Goal: Task Accomplishment & Management: Use online tool/utility

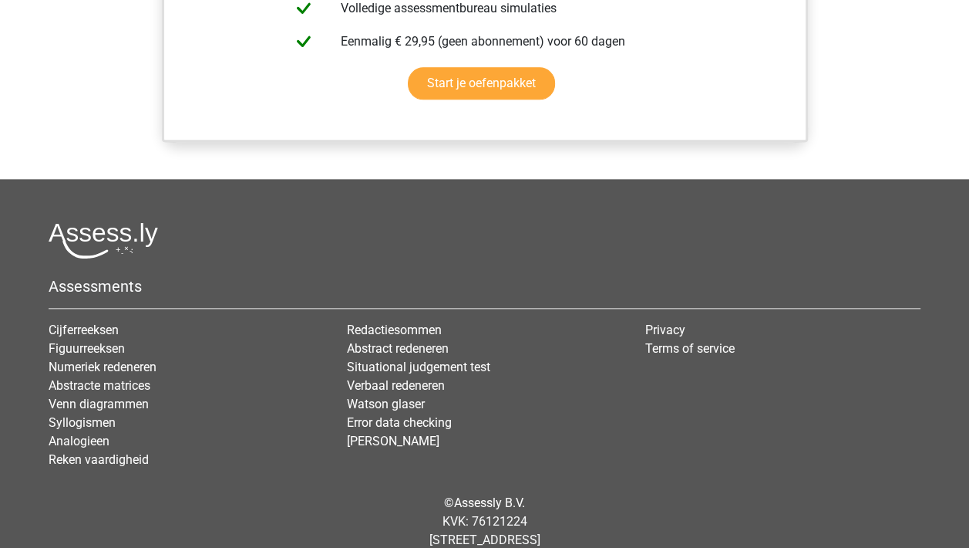
scroll to position [1388, 0]
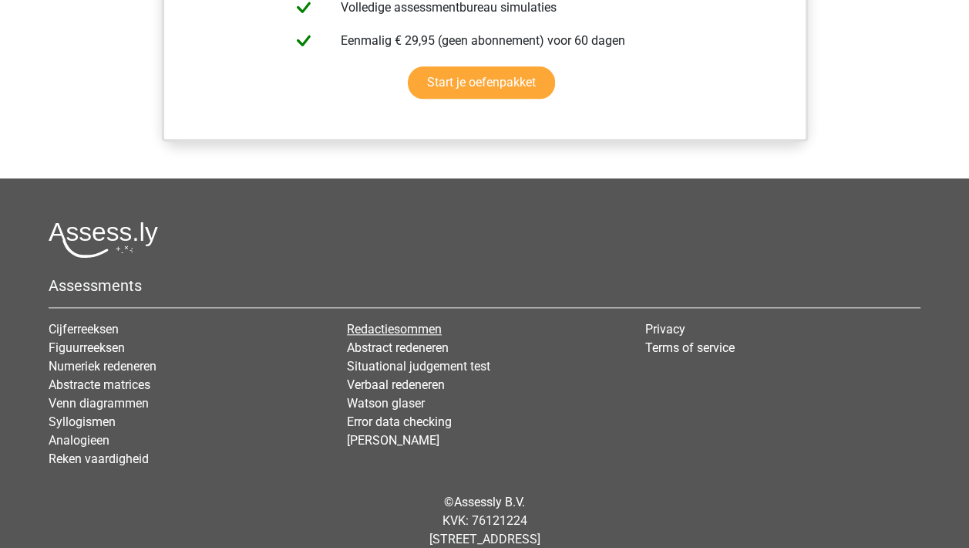
click at [382, 326] on link "Redactiesommen" at bounding box center [394, 329] width 95 height 15
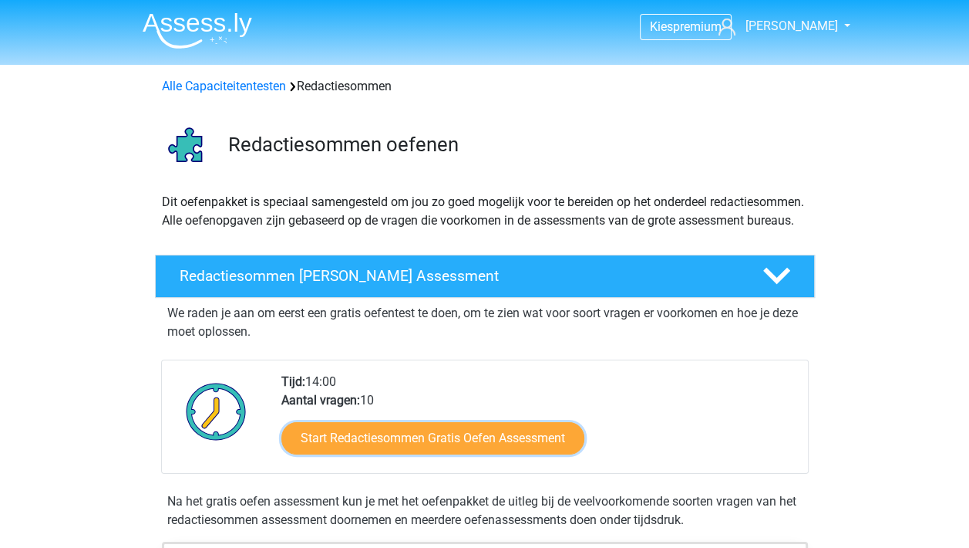
click at [479, 449] on link "Start Redactiesommen Gratis Oefen Assessment" at bounding box center [432, 438] width 303 height 32
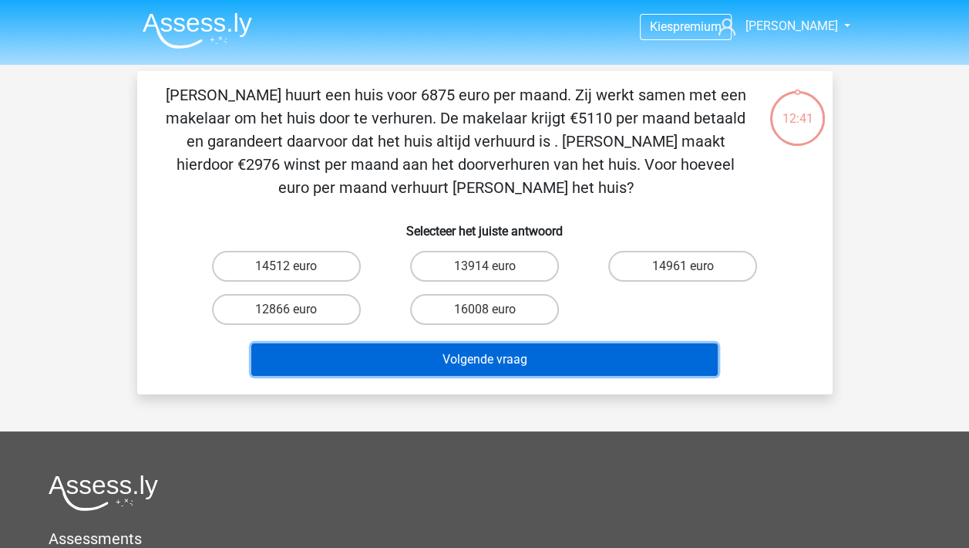
click at [520, 351] on button "Volgende vraag" at bounding box center [484, 359] width 467 height 32
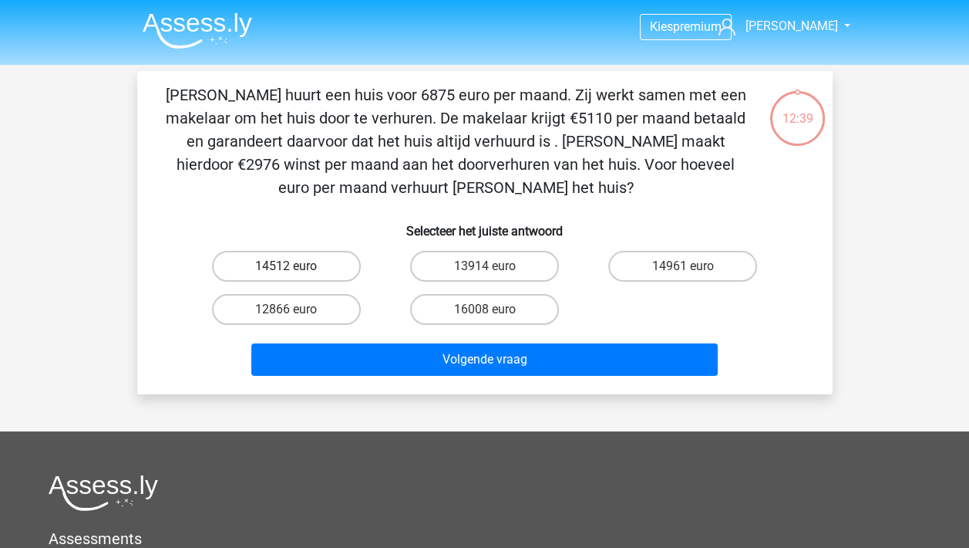
click at [283, 269] on label "14512 euro" at bounding box center [286, 266] width 149 height 31
click at [286, 269] on input "14512 euro" at bounding box center [291, 271] width 10 height 10
radio input "true"
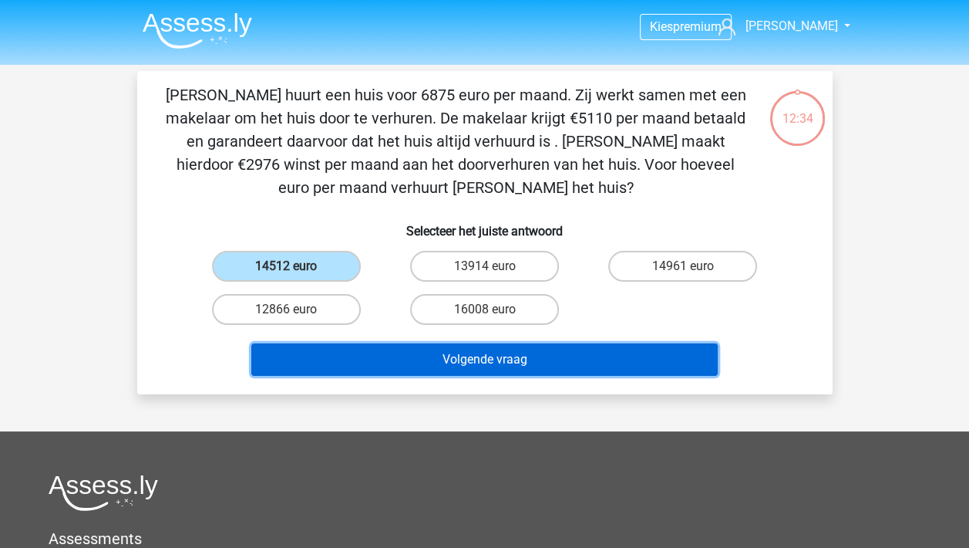
click at [478, 359] on button "Volgende vraag" at bounding box center [484, 359] width 467 height 32
